Goal: Use online tool/utility

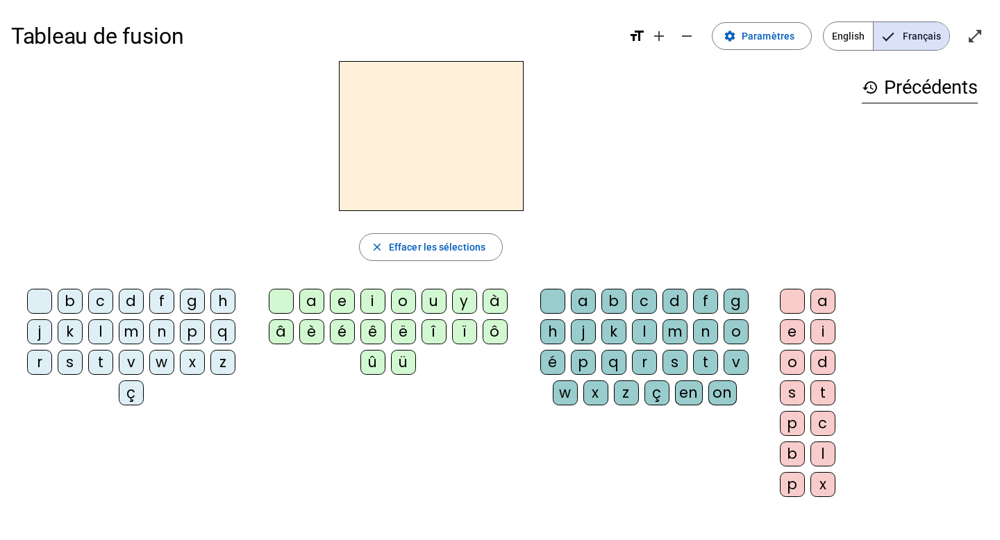
click at [65, 300] on div "b" at bounding box center [70, 301] width 25 height 25
click at [312, 301] on div "a" at bounding box center [311, 301] width 25 height 25
click at [311, 301] on div "a" at bounding box center [311, 301] width 25 height 25
click at [648, 296] on div "c" at bounding box center [644, 301] width 25 height 25
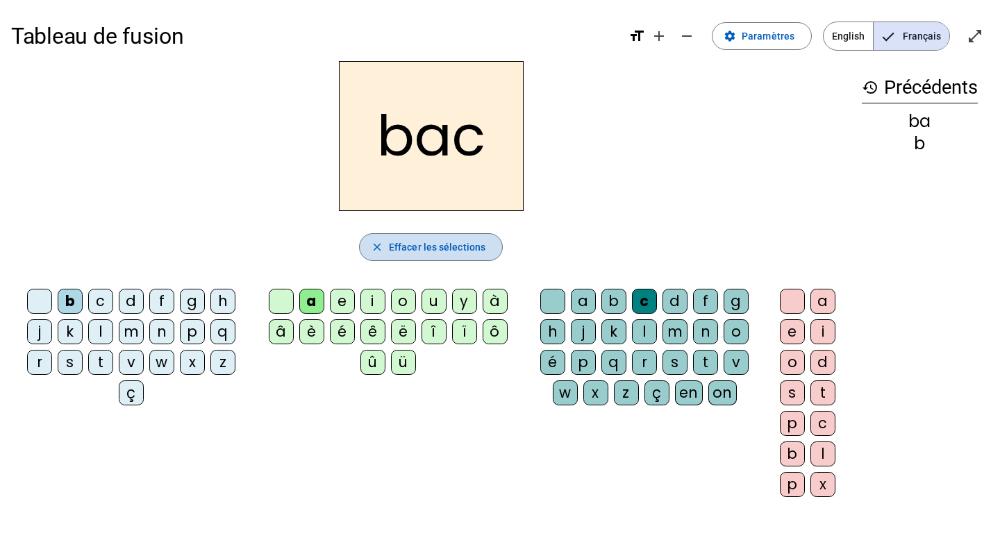
click at [467, 257] on span "button" at bounding box center [431, 246] width 142 height 33
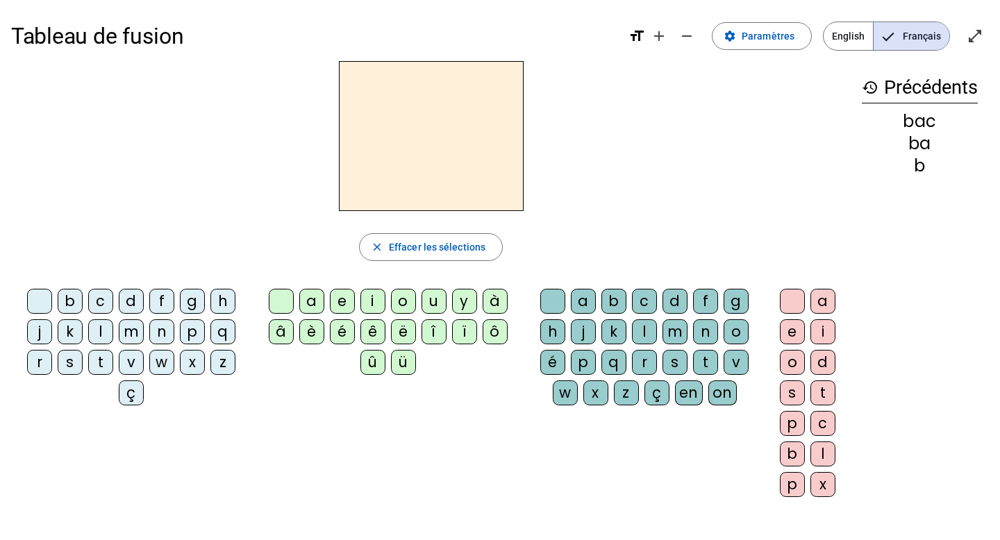
click at [135, 398] on div "ç" at bounding box center [131, 392] width 25 height 25
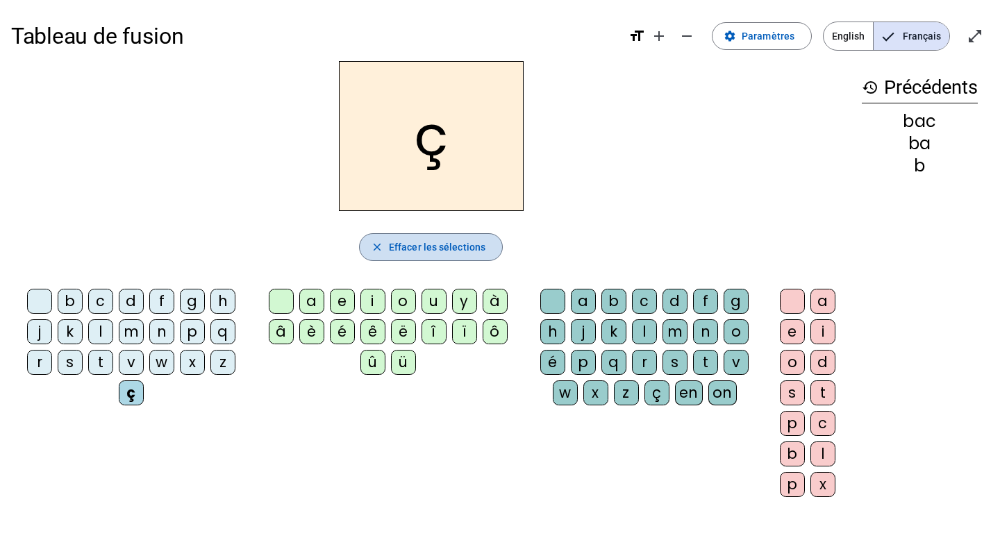
click at [435, 240] on span "Effacer les sélections" at bounding box center [437, 247] width 97 height 17
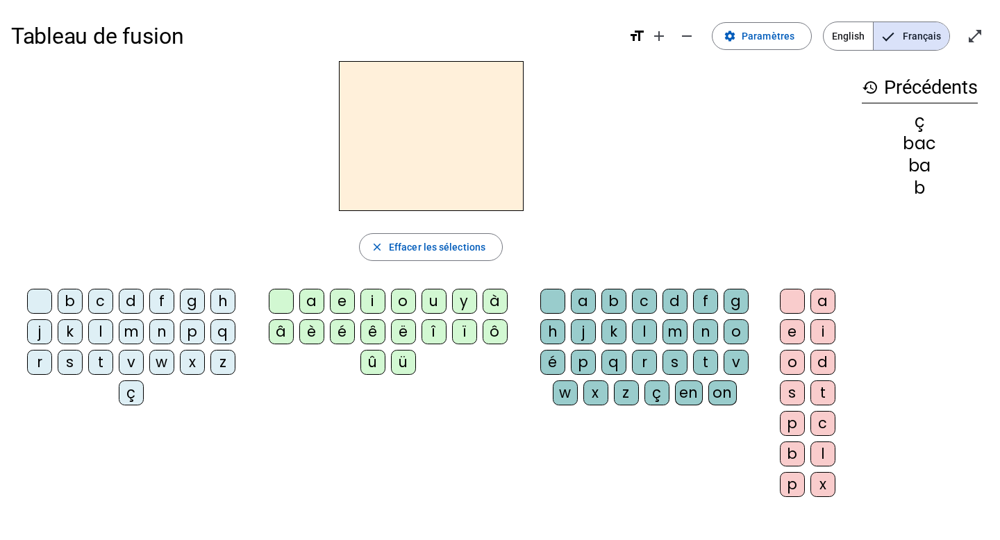
click at [93, 305] on div "c" at bounding box center [100, 301] width 25 height 25
click at [645, 364] on div "r" at bounding box center [644, 362] width 25 height 25
click at [313, 303] on div "a" at bounding box center [311, 301] width 25 height 25
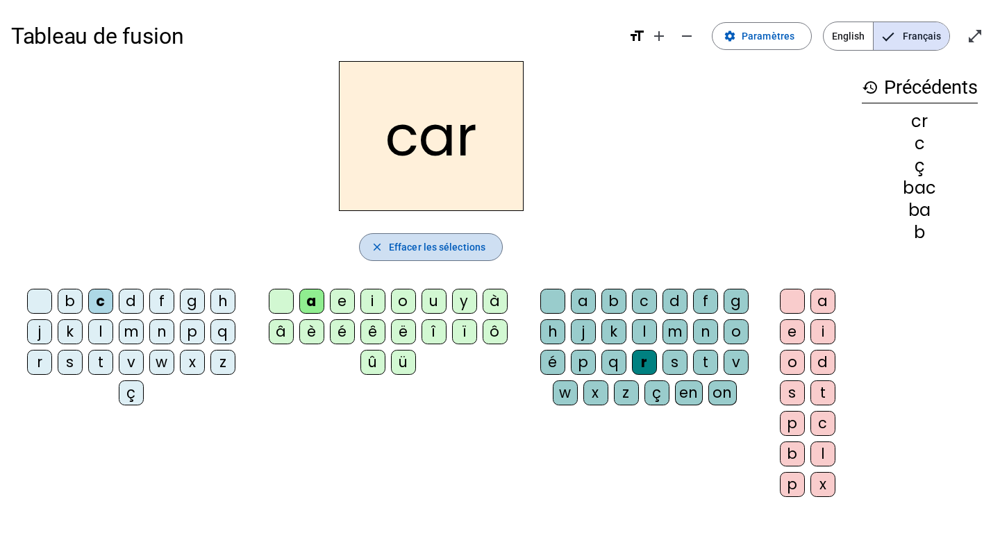
click at [463, 238] on span "button" at bounding box center [431, 246] width 142 height 33
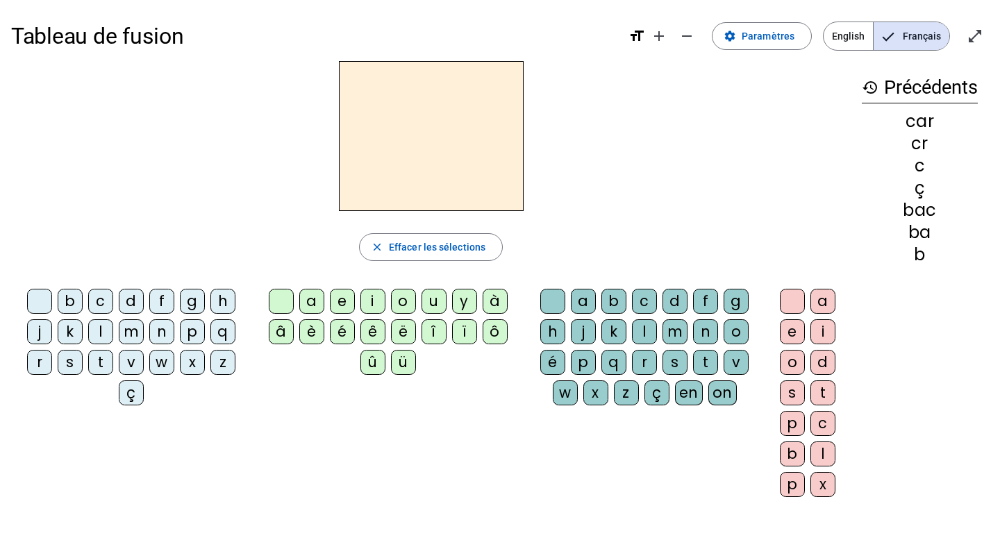
click at [100, 303] on div "c" at bounding box center [100, 301] width 25 height 25
click at [578, 300] on div "a" at bounding box center [583, 301] width 25 height 25
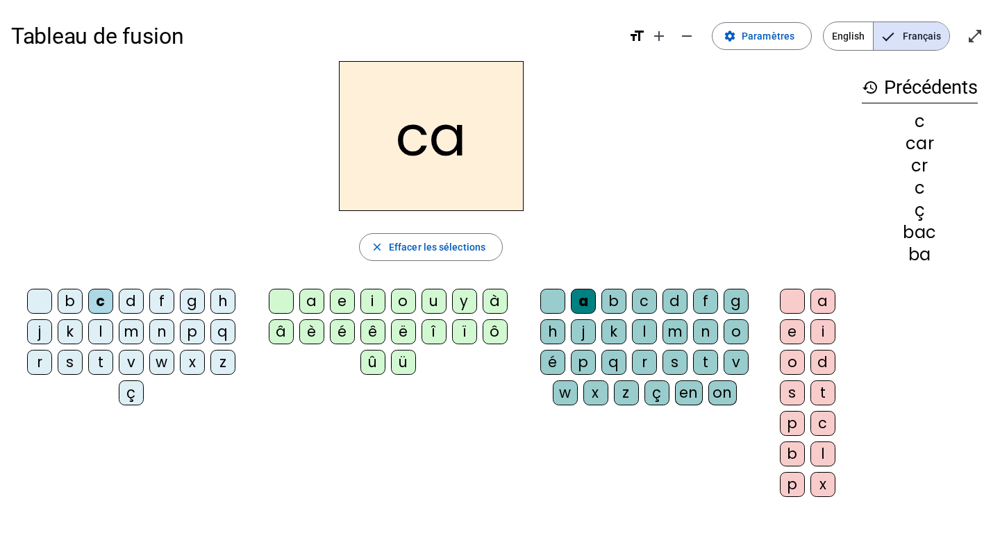
click at [503, 246] on div "close Effacer les sélections" at bounding box center [430, 247] width 839 height 28
click at [478, 244] on span "Effacer les sélections" at bounding box center [437, 247] width 97 height 17
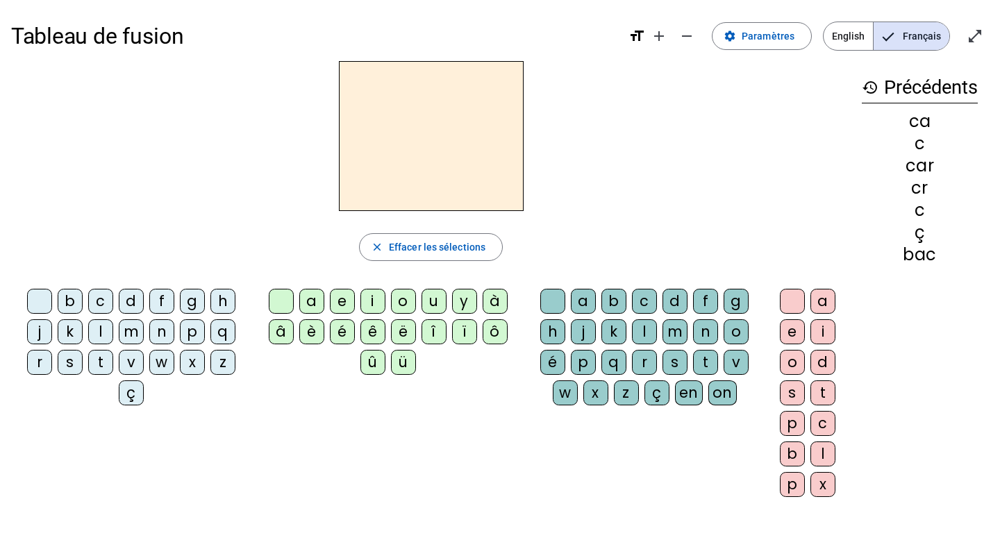
click at [92, 301] on div "c" at bounding box center [100, 301] width 25 height 25
click at [639, 355] on div "r" at bounding box center [644, 362] width 25 height 25
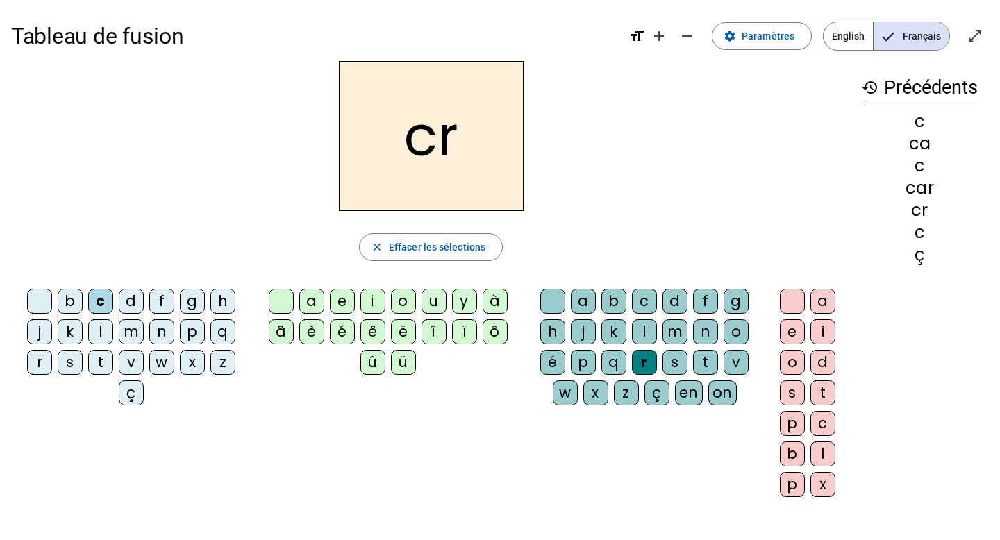
click at [582, 302] on div "a" at bounding box center [583, 301] width 25 height 25
click at [638, 350] on div "r" at bounding box center [644, 362] width 25 height 25
click at [586, 298] on div "a" at bounding box center [583, 301] width 25 height 25
click at [647, 358] on div "r" at bounding box center [644, 362] width 25 height 25
click at [819, 299] on div "a" at bounding box center [822, 301] width 25 height 25
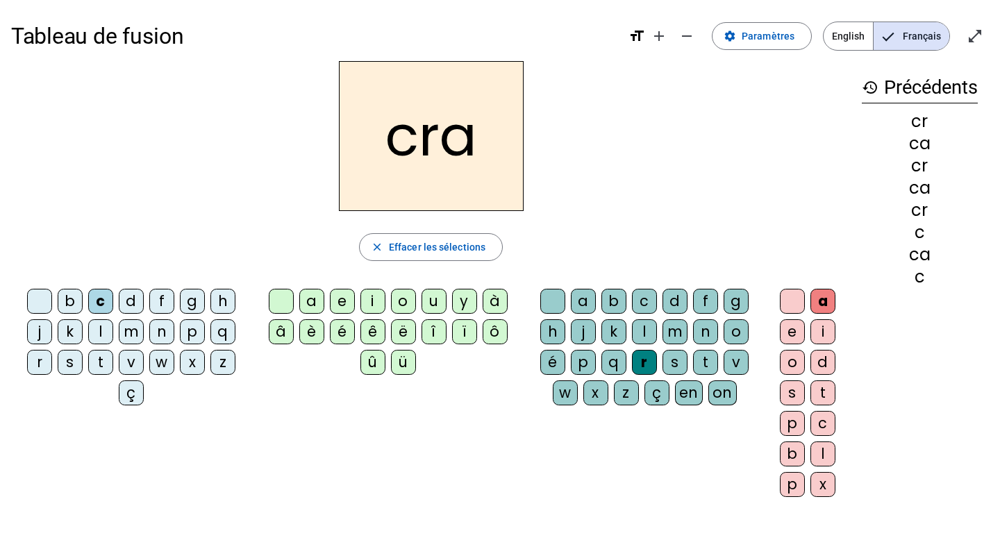
click at [74, 310] on div "b" at bounding box center [70, 301] width 25 height 25
click at [271, 321] on div "â" at bounding box center [281, 331] width 25 height 25
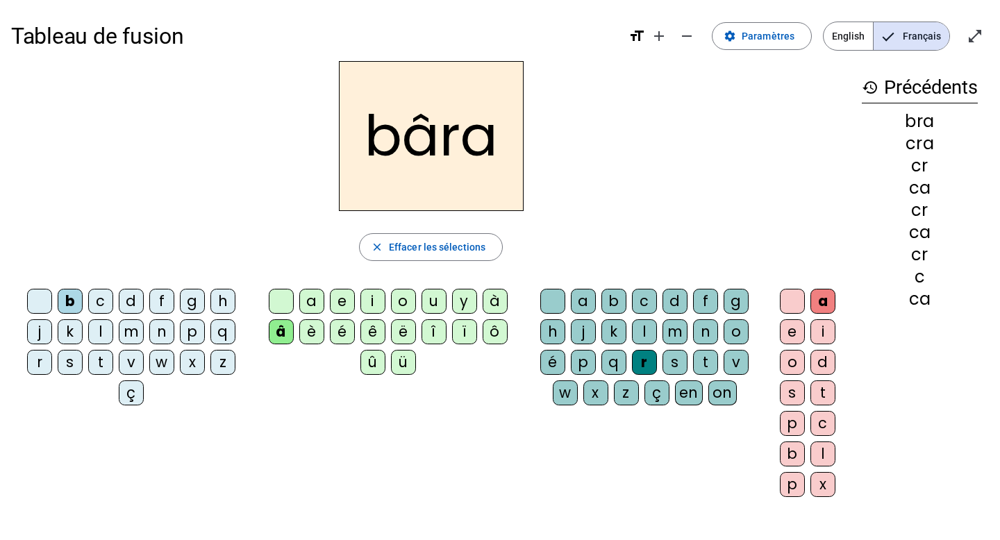
click at [300, 329] on div "è" at bounding box center [311, 331] width 25 height 25
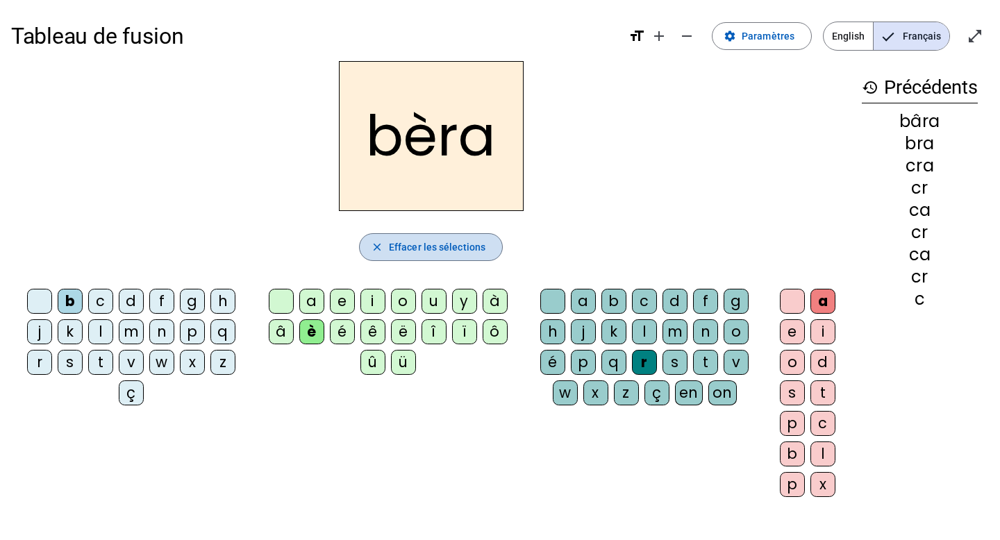
click at [405, 250] on span "Effacer les sélections" at bounding box center [437, 247] width 97 height 17
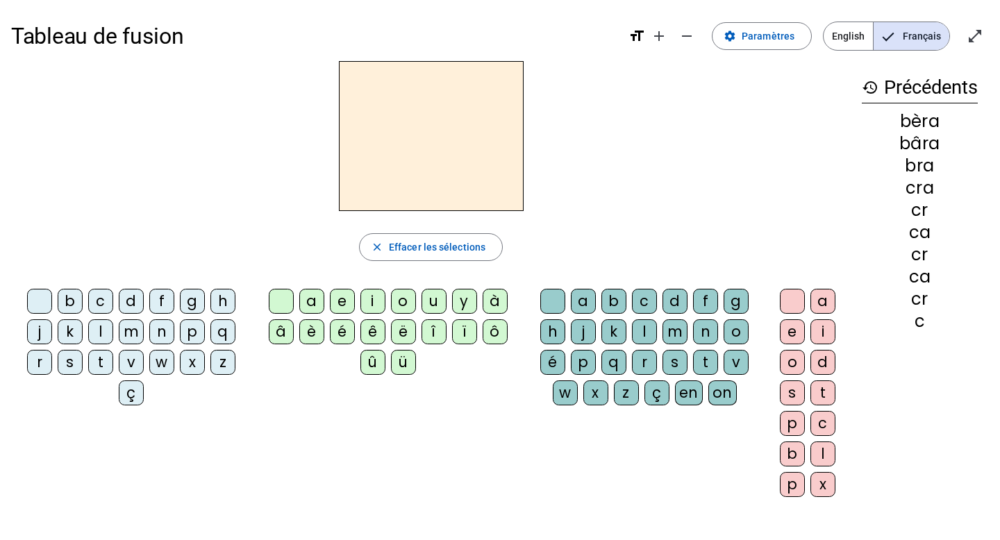
click at [29, 300] on div at bounding box center [39, 301] width 25 height 25
click at [37, 301] on div at bounding box center [39, 301] width 25 height 25
click at [40, 293] on div at bounding box center [39, 301] width 25 height 25
click at [103, 364] on div "t" at bounding box center [100, 362] width 25 height 25
click at [430, 298] on div "u" at bounding box center [433, 301] width 25 height 25
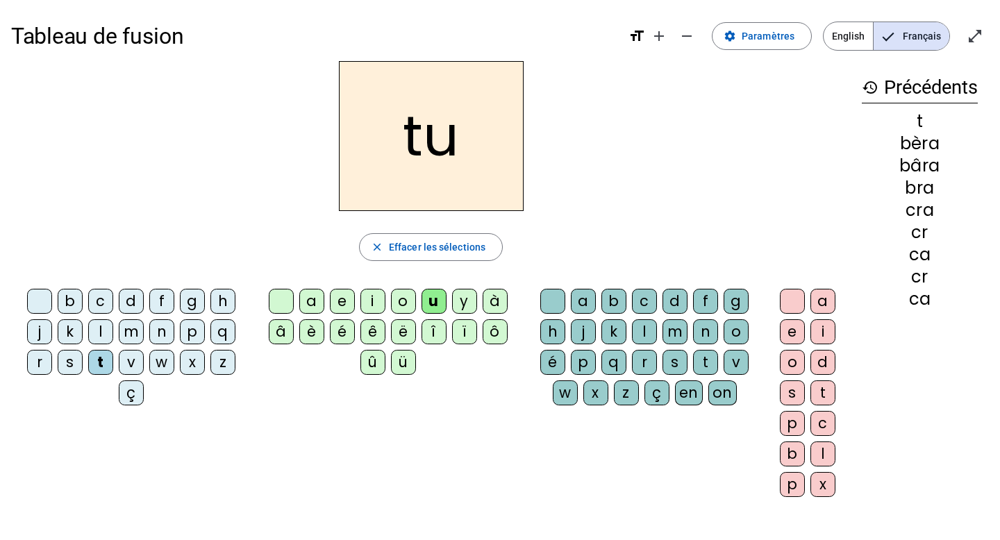
click at [606, 300] on div "b" at bounding box center [613, 301] width 25 height 25
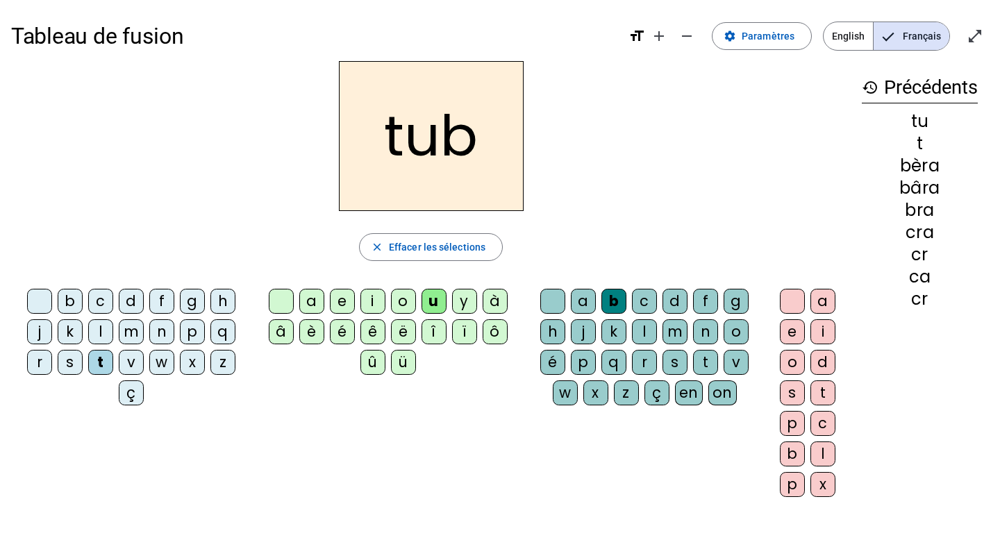
click at [439, 392] on div "b c d f g h j k l m n p q r s t v w x z ç a e i o u y à â è é ê ë î ï ô û ü a b…" at bounding box center [430, 395] width 839 height 225
click at [401, 239] on span "Effacer les sélections" at bounding box center [437, 247] width 97 height 17
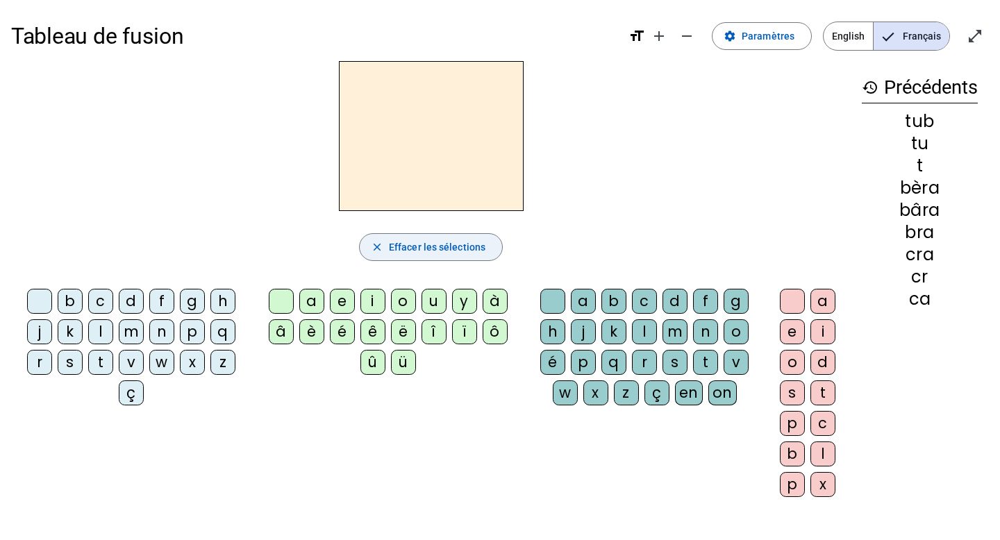
click at [401, 239] on span "Effacer les sélections" at bounding box center [437, 247] width 97 height 17
click at [0, 539] on div "Tableau de fusion format_size add remove settings Paramètres English Français o…" at bounding box center [500, 327] width 1000 height 654
click at [1, 524] on div "Tableau de fusion format_size add remove settings Paramètres English Français o…" at bounding box center [500, 327] width 1000 height 654
click at [0, 539] on div "Tableau de fusion format_size add remove settings Paramètres English Français o…" at bounding box center [500, 327] width 1000 height 654
drag, startPoint x: 22, startPoint y: 503, endPoint x: 89, endPoint y: 423, distance: 103.9
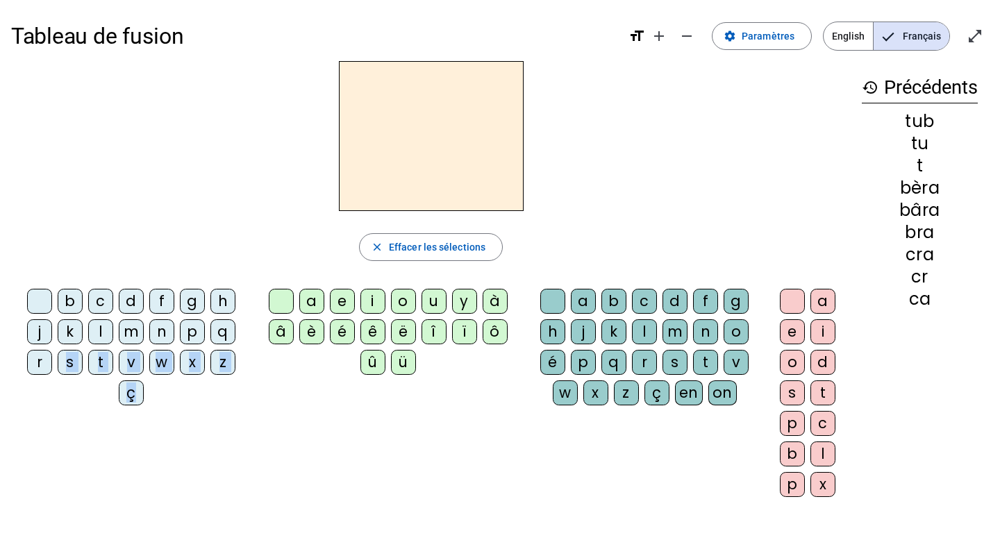
click at [89, 423] on div "b c d f g h j k l m n p q r s t v w x z ç a e i o u y à â è é ê ë î ï ô û ü a b…" at bounding box center [430, 395] width 839 height 225
click at [119, 422] on div "b c d f g h j k l m n p q r s t v w x z ç a e i o u y à â è é ê ë î ï ô û ü a b…" at bounding box center [430, 395] width 839 height 225
click at [156, 299] on div "f" at bounding box center [161, 301] width 25 height 25
click at [103, 328] on div "l" at bounding box center [100, 331] width 25 height 25
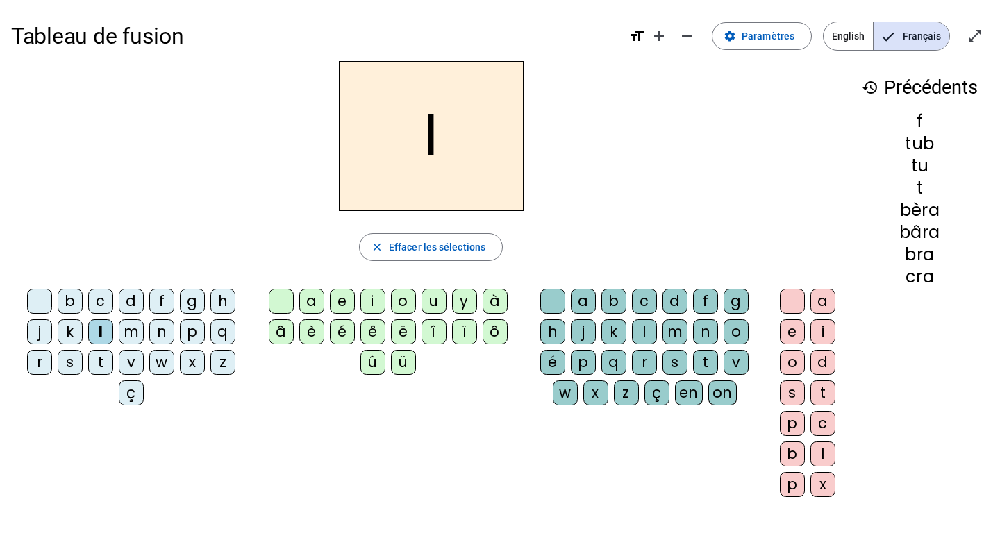
click at [157, 308] on div "f" at bounding box center [161, 301] width 25 height 25
click at [115, 326] on letter-bubble "l" at bounding box center [103, 334] width 31 height 31
click at [144, 324] on letter-bubble "m" at bounding box center [134, 334] width 31 height 31
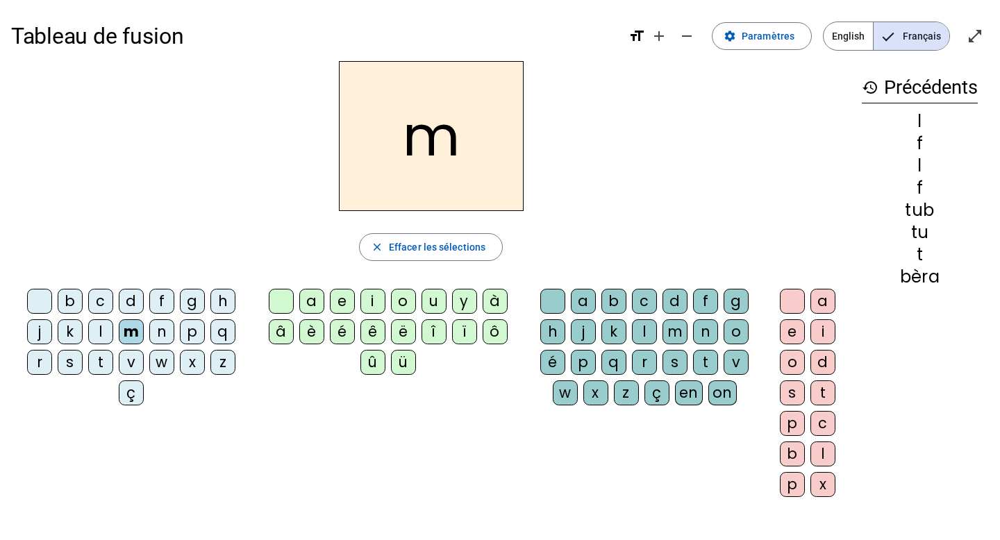
click at [117, 327] on letter-bubble "l" at bounding box center [103, 334] width 31 height 31
click at [140, 327] on div "m" at bounding box center [131, 331] width 25 height 25
drag, startPoint x: 107, startPoint y: 327, endPoint x: 146, endPoint y: 333, distance: 40.0
click at [129, 333] on div "b c d f g h j k l m n p q r s t v w x z ç" at bounding box center [134, 350] width 235 height 122
drag, startPoint x: 149, startPoint y: 333, endPoint x: 137, endPoint y: 332, distance: 11.8
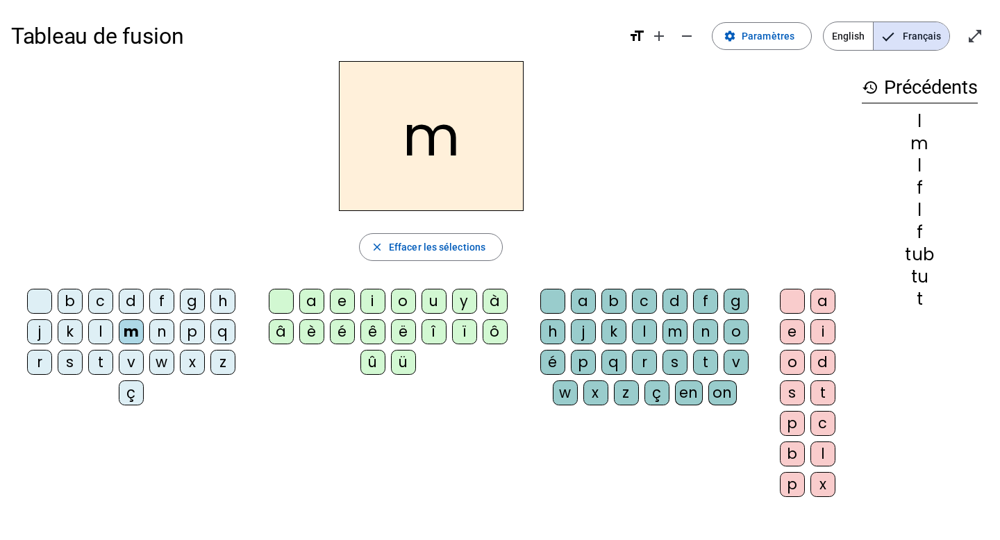
click at [149, 333] on div "b c d f g h j k l m n p q r s t v w x z ç" at bounding box center [134, 350] width 235 height 122
click at [122, 332] on div "m" at bounding box center [131, 331] width 25 height 25
click at [135, 332] on div "m" at bounding box center [131, 331] width 25 height 25
drag, startPoint x: 94, startPoint y: 332, endPoint x: 152, endPoint y: 333, distance: 58.3
click at [152, 333] on div "b c d f g h j k l m n p q r s t v w x z ç" at bounding box center [134, 350] width 235 height 122
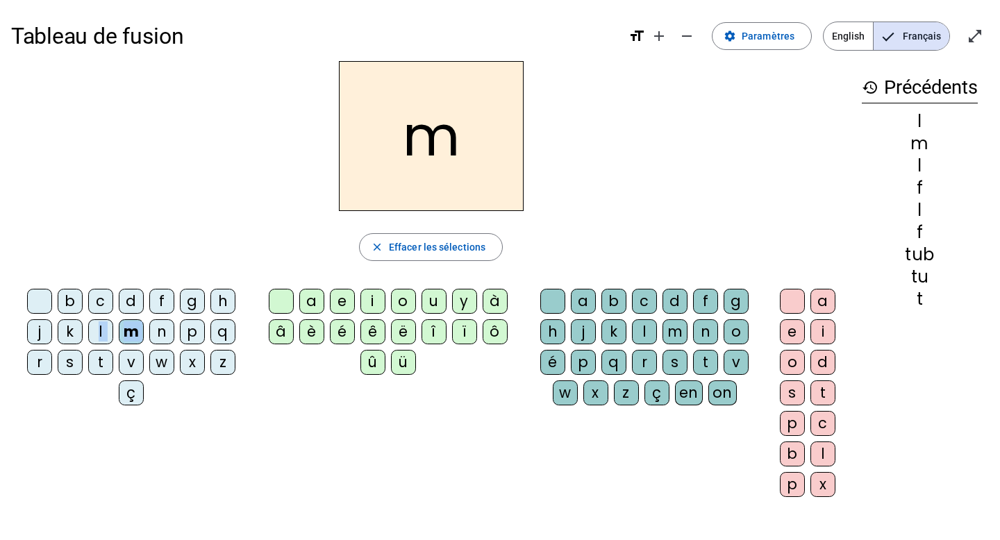
click at [152, 333] on div "n" at bounding box center [161, 331] width 25 height 25
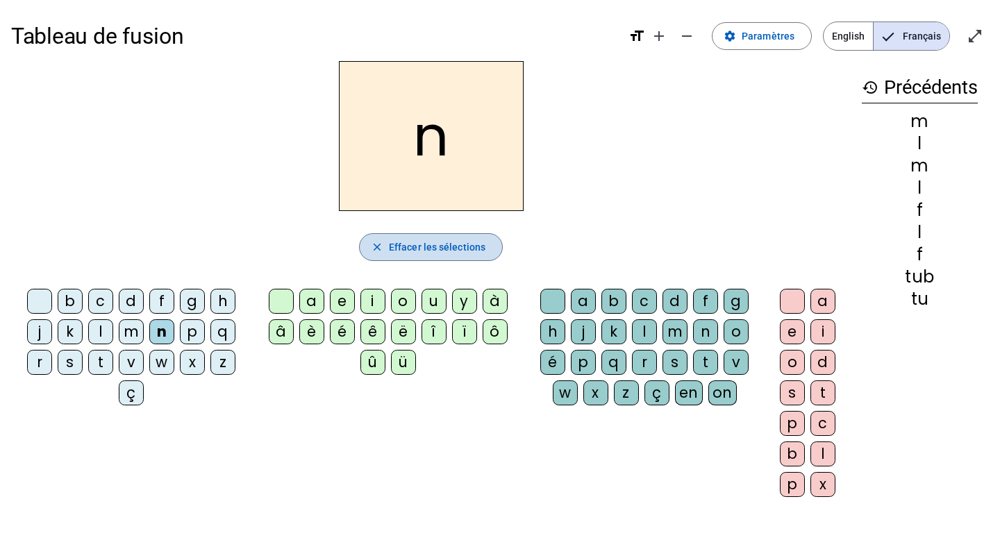
click at [418, 243] on span "Effacer les sélections" at bounding box center [437, 247] width 97 height 17
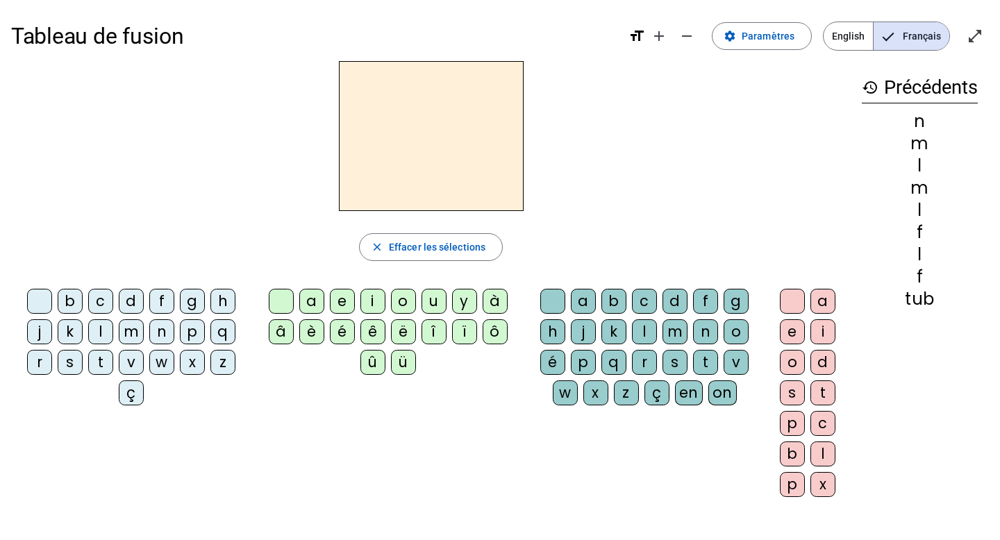
click at [0, 537] on div "Tableau de fusion format_size add remove settings Paramètres English Français o…" at bounding box center [500, 327] width 1000 height 654
click at [0, 539] on div "Tableau de fusion format_size add remove settings Paramètres English Français o…" at bounding box center [500, 327] width 1000 height 654
drag, startPoint x: 0, startPoint y: 539, endPoint x: 5, endPoint y: 532, distance: 8.5
click at [5, 532] on div "Tableau de fusion format_size add remove settings Paramètres English Français o…" at bounding box center [500, 327] width 1000 height 654
click at [0, 539] on div "Tableau de fusion format_size add remove settings Paramètres English Français o…" at bounding box center [500, 327] width 1000 height 654
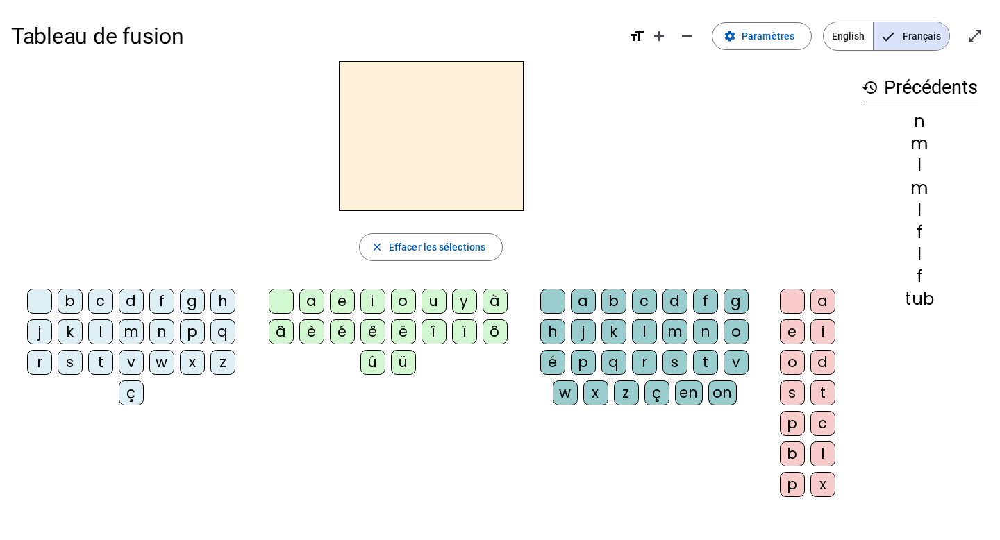
click at [0, 539] on div "Tableau de fusion format_size add remove settings Paramètres English Français o…" at bounding box center [500, 327] width 1000 height 654
